Goal: Communication & Community: Answer question/provide support

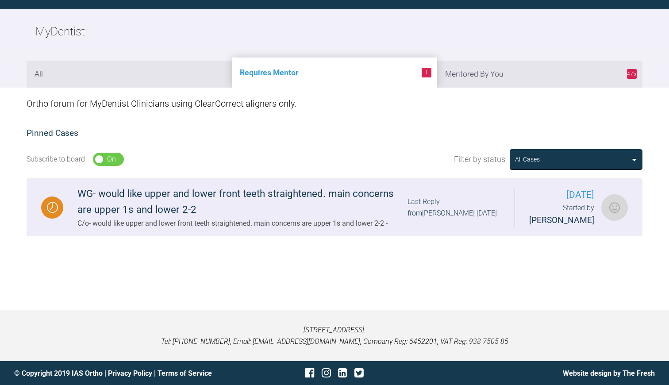
scroll to position [91, 0]
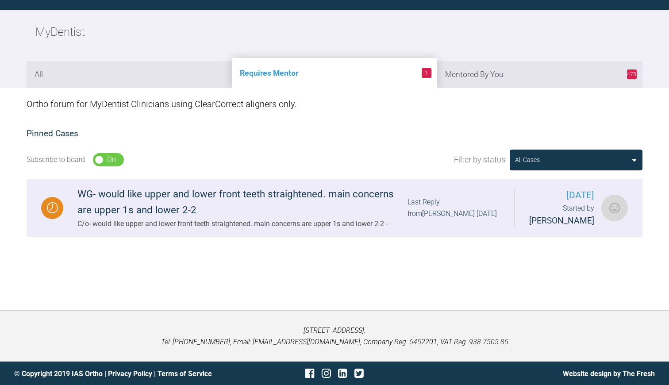
click at [220, 230] on div "C/o- would like upper and lower front teeth straightened. main concerns are upp…" at bounding box center [242, 223] width 330 height 11
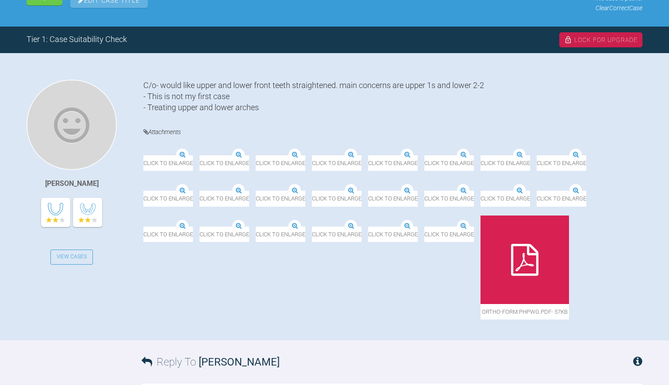
scroll to position [130, 0]
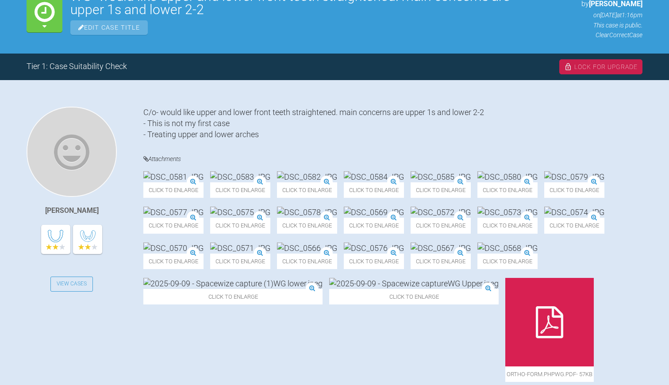
click at [195, 182] on img at bounding box center [173, 176] width 60 height 11
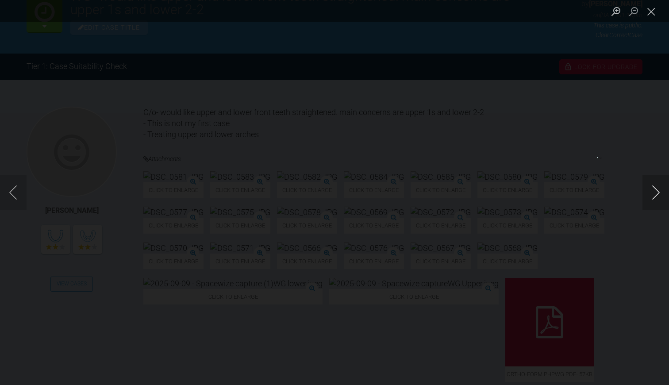
click at [657, 189] on button "Next image" at bounding box center [655, 192] width 27 height 35
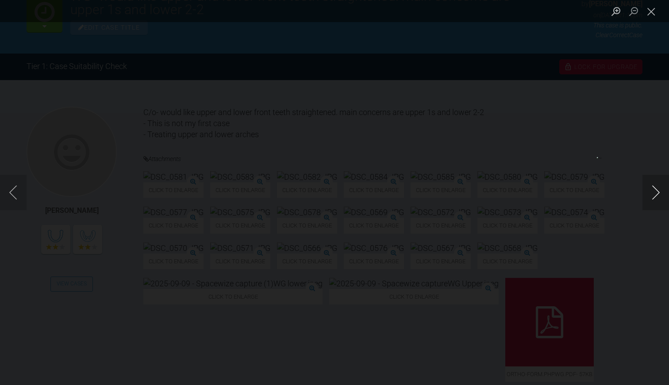
click at [657, 189] on button "Next image" at bounding box center [655, 192] width 27 height 35
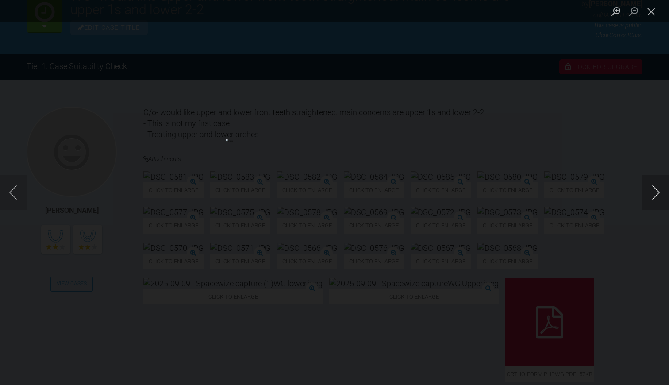
click at [657, 189] on button "Next image" at bounding box center [655, 192] width 27 height 35
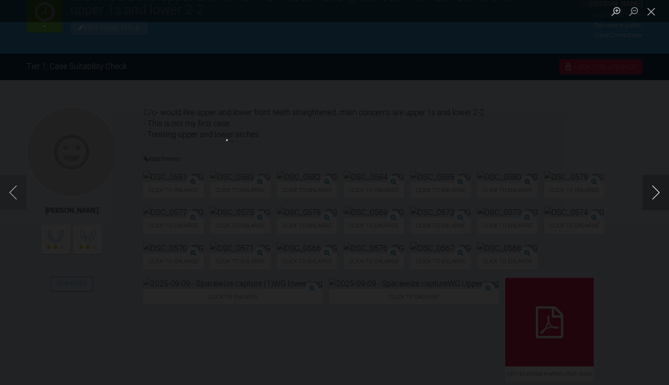
click at [657, 189] on button "Next image" at bounding box center [655, 192] width 27 height 35
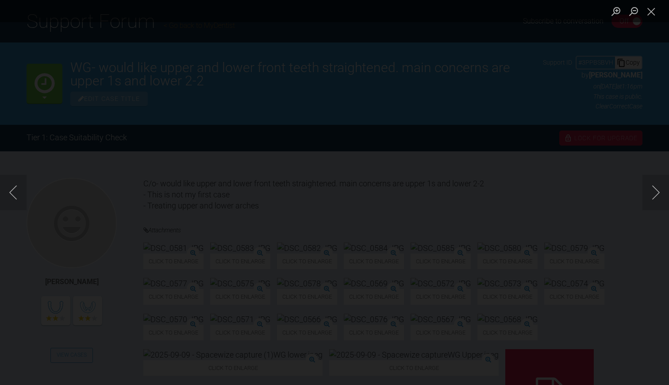
scroll to position [57, 0]
click at [654, 193] on button "Next image" at bounding box center [655, 192] width 27 height 35
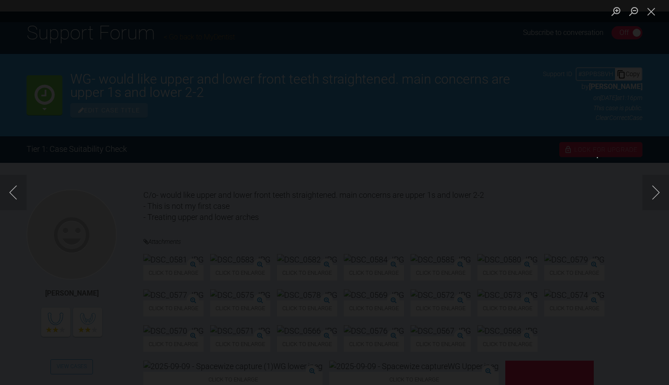
scroll to position [39, 0]
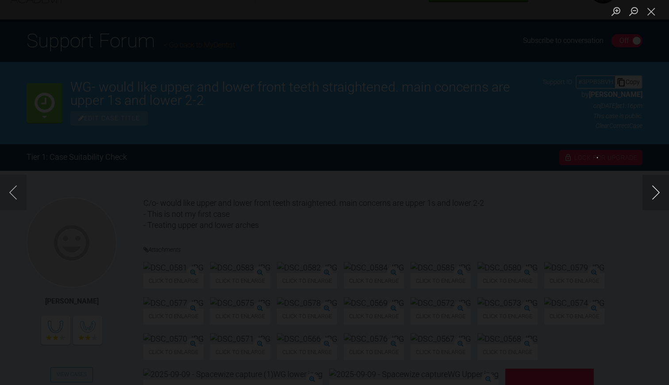
click at [653, 182] on button "Next image" at bounding box center [655, 192] width 27 height 35
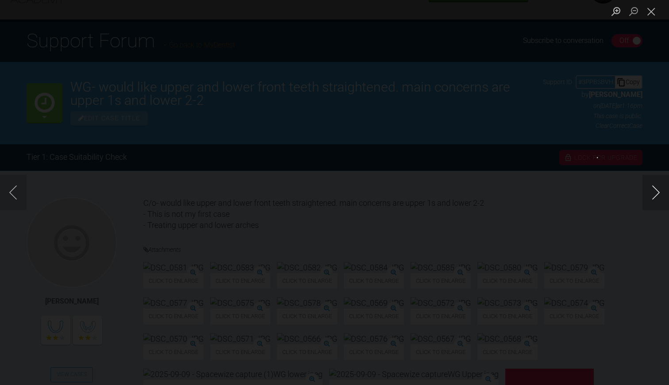
click at [653, 182] on button "Next image" at bounding box center [655, 192] width 27 height 35
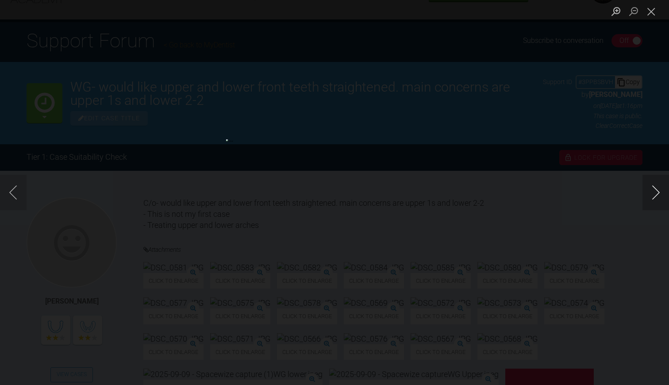
click at [653, 182] on button "Next image" at bounding box center [655, 192] width 27 height 35
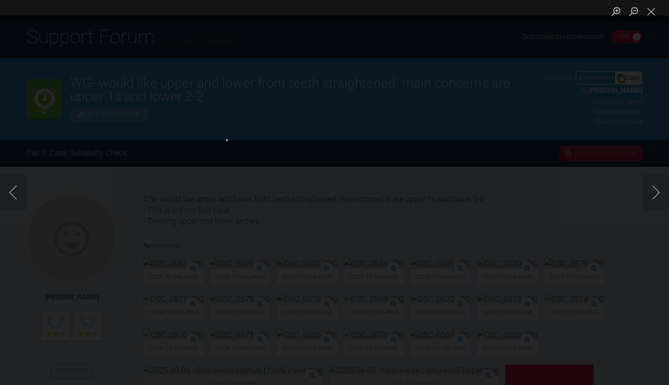
scroll to position [43, 0]
click at [656, 196] on button "Next image" at bounding box center [655, 192] width 27 height 35
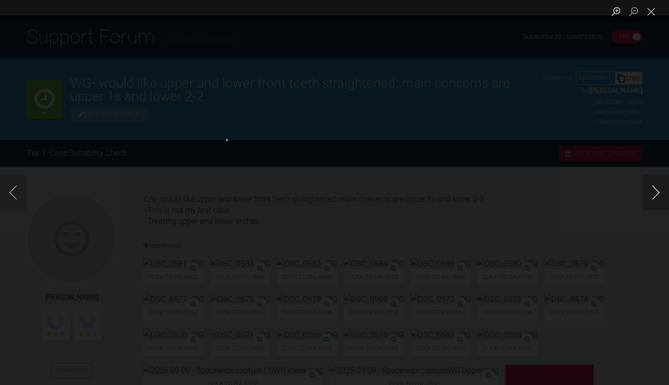
click at [656, 196] on button "Next image" at bounding box center [655, 192] width 27 height 35
click at [649, 12] on button "Close lightbox" at bounding box center [651, 11] width 18 height 15
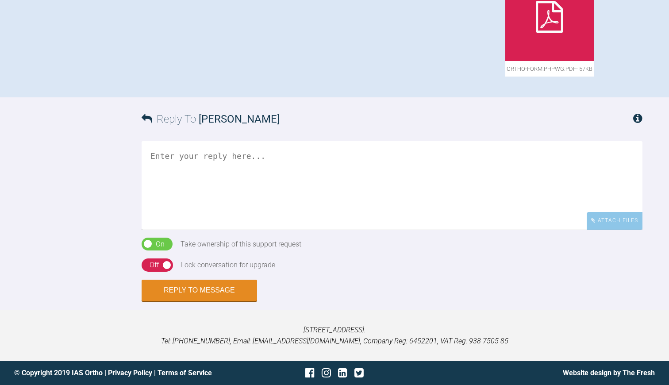
scroll to position [484, 0]
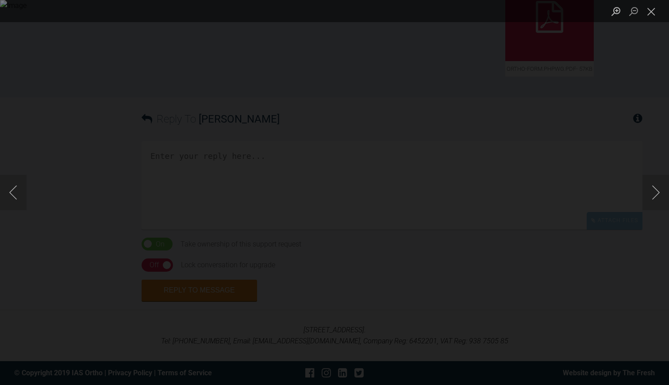
scroll to position [472, 0]
click at [651, 12] on button "Close lightbox" at bounding box center [651, 11] width 18 height 15
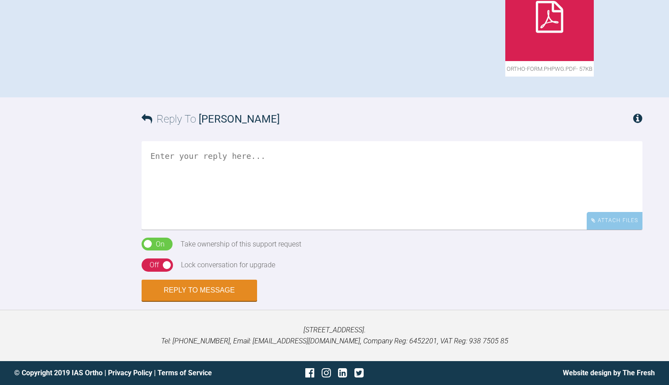
click at [505, 61] on div at bounding box center [549, 17] width 88 height 88
drag, startPoint x: 182, startPoint y: 329, endPoint x: 182, endPoint y: 334, distance: 4.9
click at [182, 230] on textarea at bounding box center [392, 185] width 501 height 88
click at [336, 230] on textarea "Hi [PERSON_NAME] Thanks for posting. Tricky case with the lower crowd ng but fe…" at bounding box center [392, 185] width 501 height 88
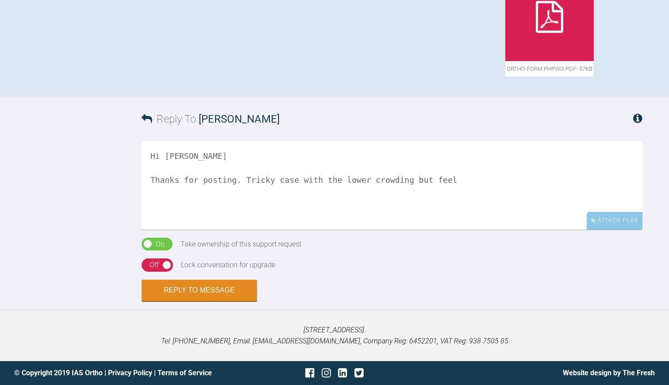
click at [344, 230] on textarea "Hi [PERSON_NAME] Thanks for posting. Tricky case with the lower crowding but fe…" at bounding box center [392, 185] width 501 height 88
click at [379, 230] on textarea "Hi [PERSON_NAME] Thanks for posting. Tricky case with the lower crowding, but f…" at bounding box center [392, 185] width 501 height 88
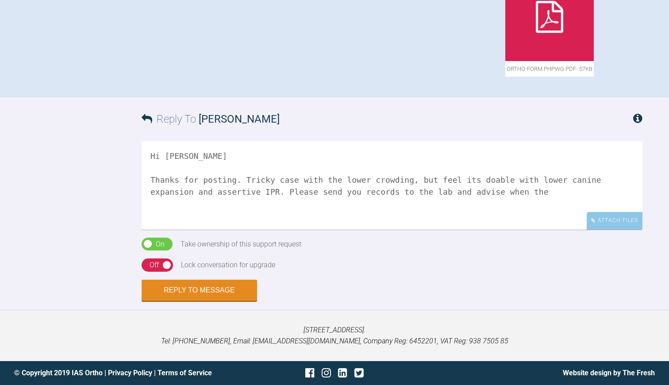
click at [163, 230] on textarea "Hi [PERSON_NAME] Thanks for posting. Tricky case with the lower crowding, but f…" at bounding box center [392, 185] width 501 height 88
click at [316, 230] on textarea "Hi [PERSON_NAME] Thanks for posting. Tricky case with the lower crowding, but f…" at bounding box center [392, 185] width 501 height 88
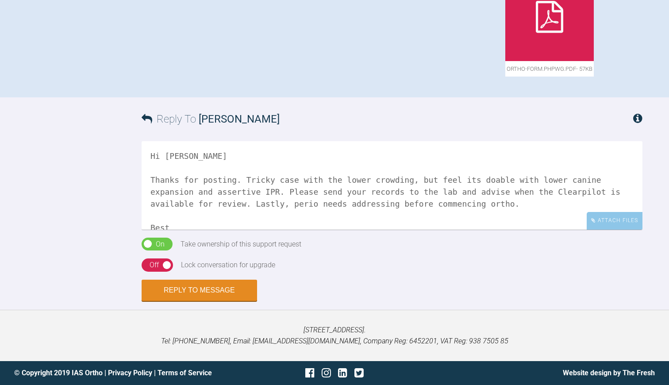
scroll to position [3, 0]
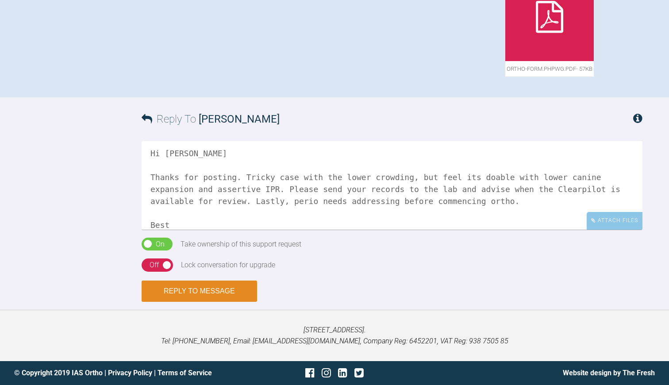
type textarea "Hi [PERSON_NAME] Thanks for posting. Tricky case with the lower crowding, but f…"
click at [196, 302] on button "Reply to Message" at bounding box center [199, 290] width 115 height 21
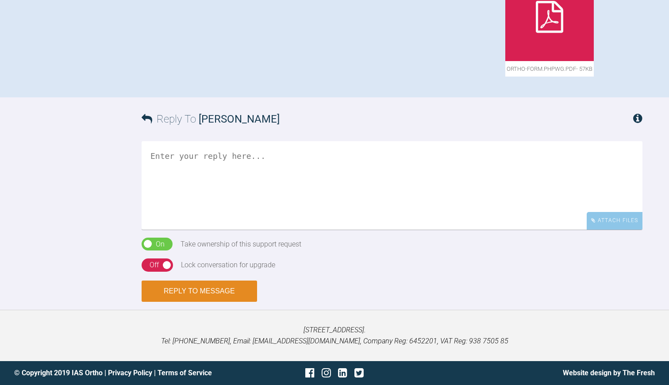
scroll to position [0, 0]
click at [169, 272] on div "On Off" at bounding box center [157, 264] width 31 height 13
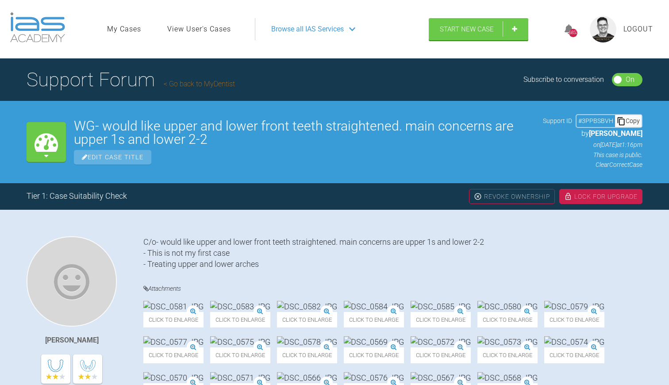
click at [586, 194] on div "Lock For Upgrade" at bounding box center [600, 196] width 83 height 15
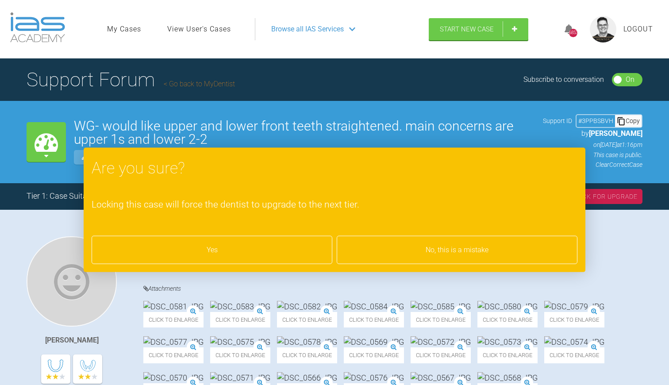
click at [262, 245] on div "Yes" at bounding box center [212, 250] width 241 height 28
